Goal: Obtain resource: Obtain resource

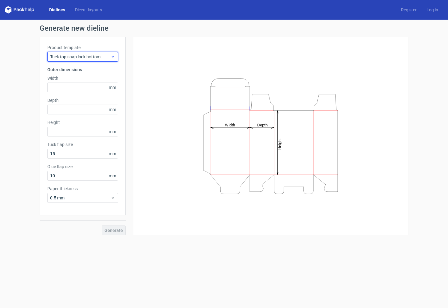
click at [80, 54] on span "Tuck top snap lock bottom" at bounding box center [80, 57] width 60 height 6
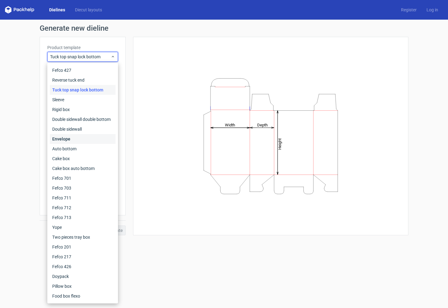
click at [67, 138] on div "Envelope" at bounding box center [83, 139] width 66 height 10
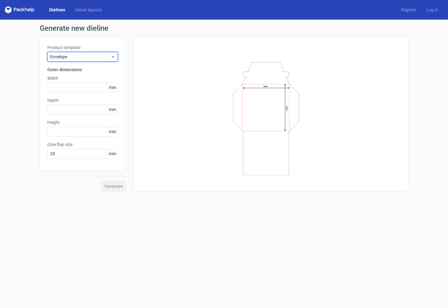
click at [79, 54] on span "Envelope" at bounding box center [80, 57] width 60 height 6
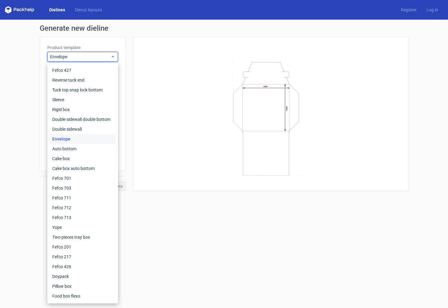
click at [79, 54] on span "Envelope" at bounding box center [80, 57] width 60 height 6
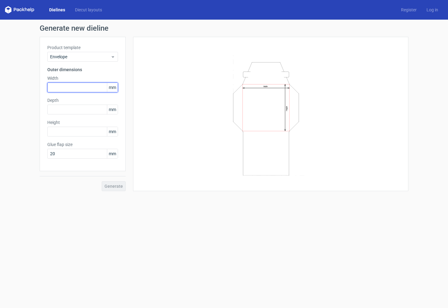
click at [72, 88] on input "text" at bounding box center [82, 88] width 71 height 10
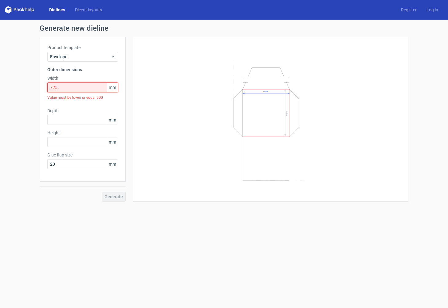
paste input "18415"
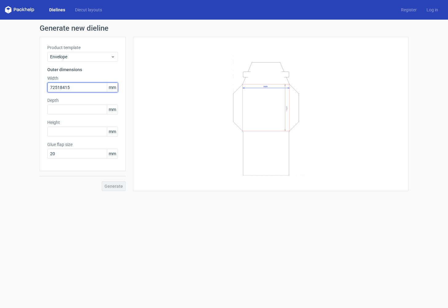
drag, startPoint x: 74, startPoint y: 91, endPoint x: 17, endPoint y: 91, distance: 56.8
click at [17, 91] on div "Generate new dieline Product template Envelope Outer dimensions Width 72518415 …" at bounding box center [224, 108] width 448 height 177
drag, startPoint x: 83, startPoint y: 87, endPoint x: -13, endPoint y: 85, distance: 96.4
click at [0, 85] on html "Dielines Diecut layouts Register Log in Generate new dieline Product template E…" at bounding box center [224, 154] width 448 height 308
paste input "text"
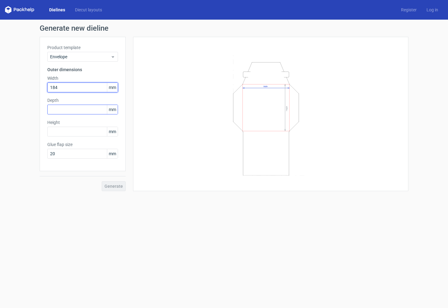
type input "184"
click at [62, 108] on input "text" at bounding box center [82, 110] width 71 height 10
type input "184"
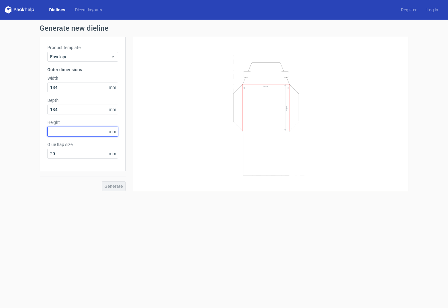
click at [65, 132] on input "text" at bounding box center [82, 132] width 71 height 10
drag, startPoint x: 62, startPoint y: 111, endPoint x: 43, endPoint y: 111, distance: 19.6
click at [43, 111] on div "Product template Envelope Outer dimensions Width 184 mm Depth 184 mm Height mm …" at bounding box center [83, 104] width 86 height 134
type input "2"
type input "3"
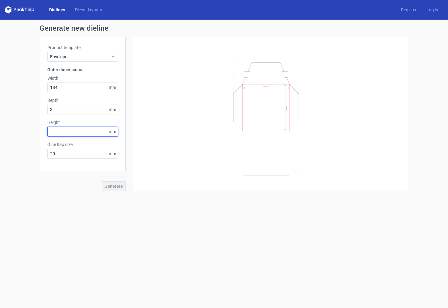
click at [59, 136] on div "Height mm" at bounding box center [82, 127] width 71 height 17
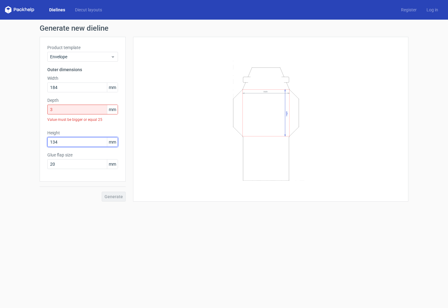
type input "134"
click at [82, 108] on input "3" at bounding box center [82, 110] width 71 height 10
